Goal: Find specific page/section: Find specific page/section

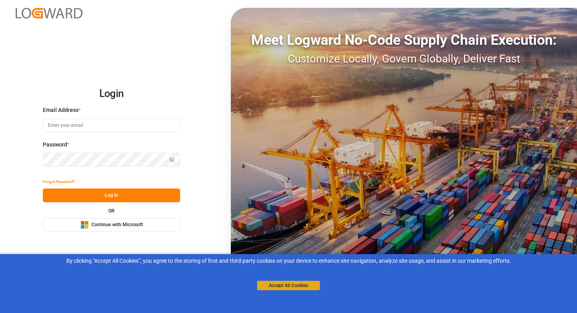
click at [300, 283] on button "Accept All Cookies" at bounding box center [288, 285] width 63 height 9
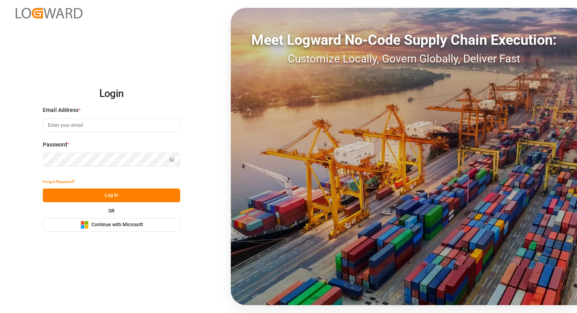
click at [123, 223] on span "Continue with Microsoft" at bounding box center [117, 225] width 51 height 7
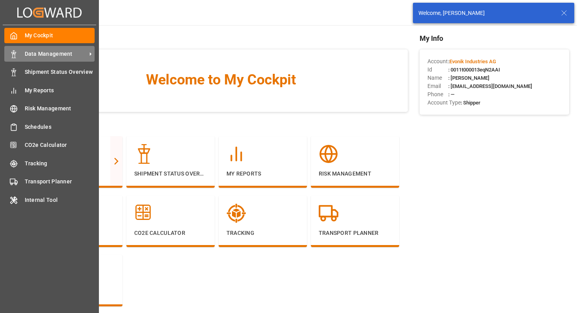
click at [67, 57] on span "Data Management" at bounding box center [56, 54] width 62 height 8
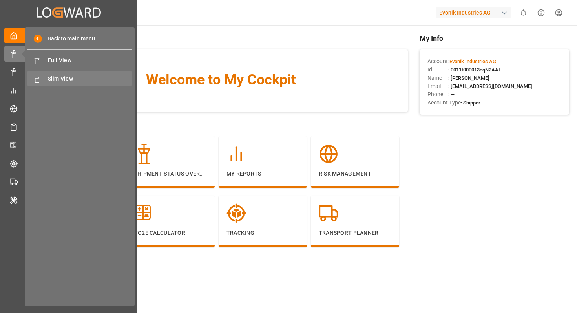
click at [92, 80] on span "Slim View" at bounding box center [90, 79] width 84 height 8
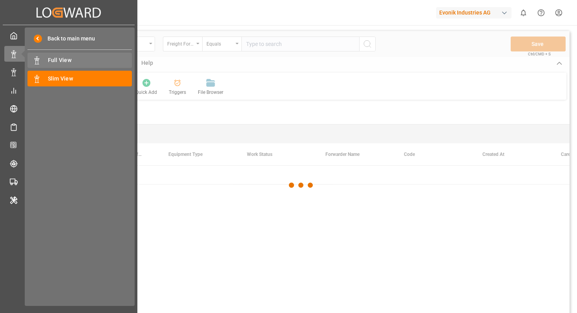
click at [63, 61] on span "Full View" at bounding box center [90, 60] width 84 height 8
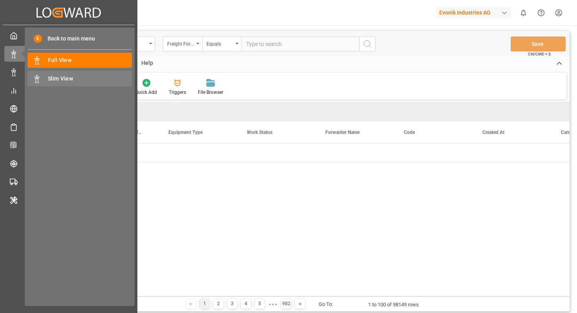
click at [80, 73] on div "Slim View Slim View" at bounding box center [79, 78] width 104 height 15
